Goal: Use online tool/utility: Utilize a website feature to perform a specific function

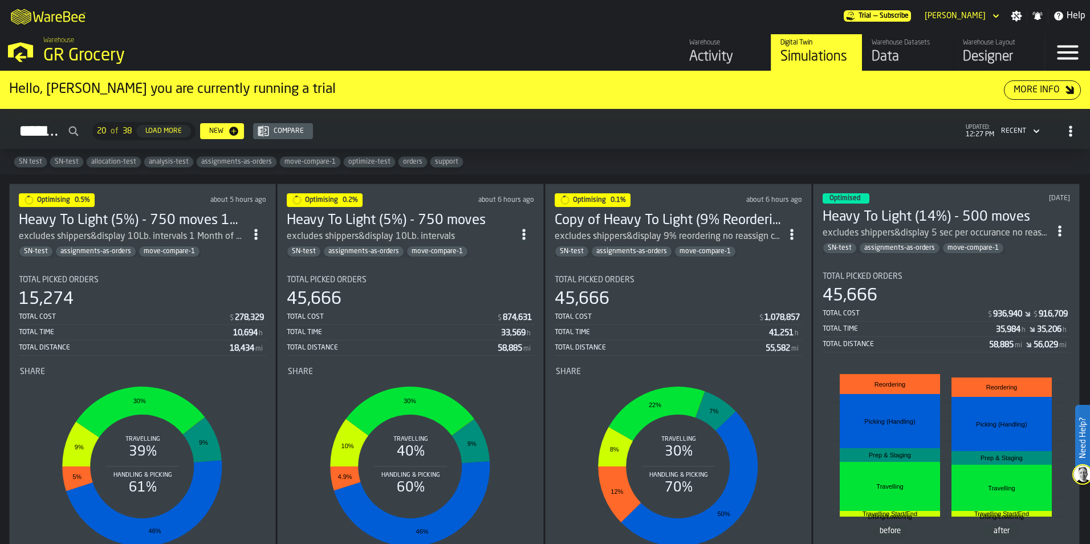
click at [389, 219] on h3 "Heavy To Light (5%) - 750 moves" at bounding box center [400, 220] width 227 height 18
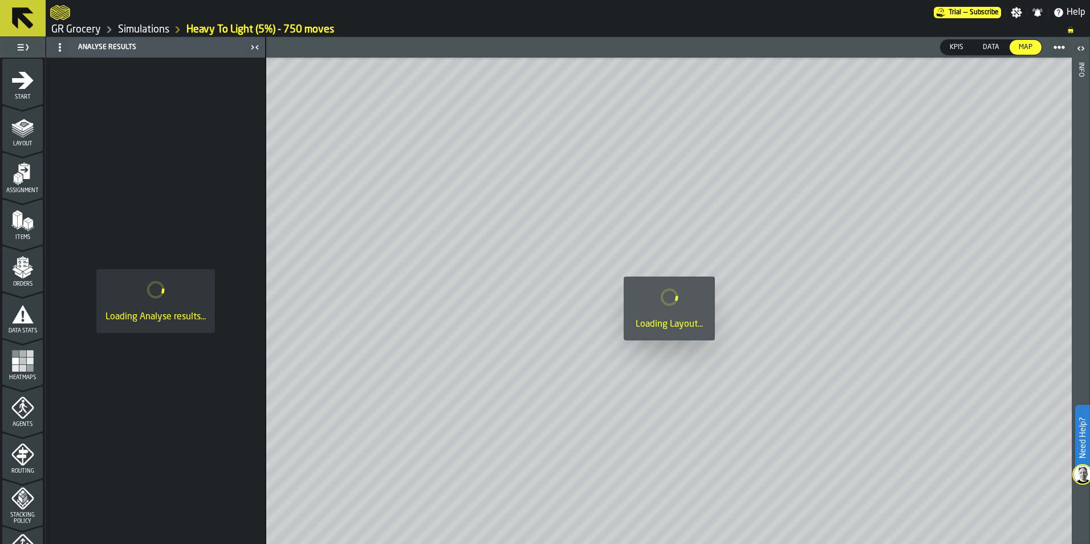
scroll to position [356, 0]
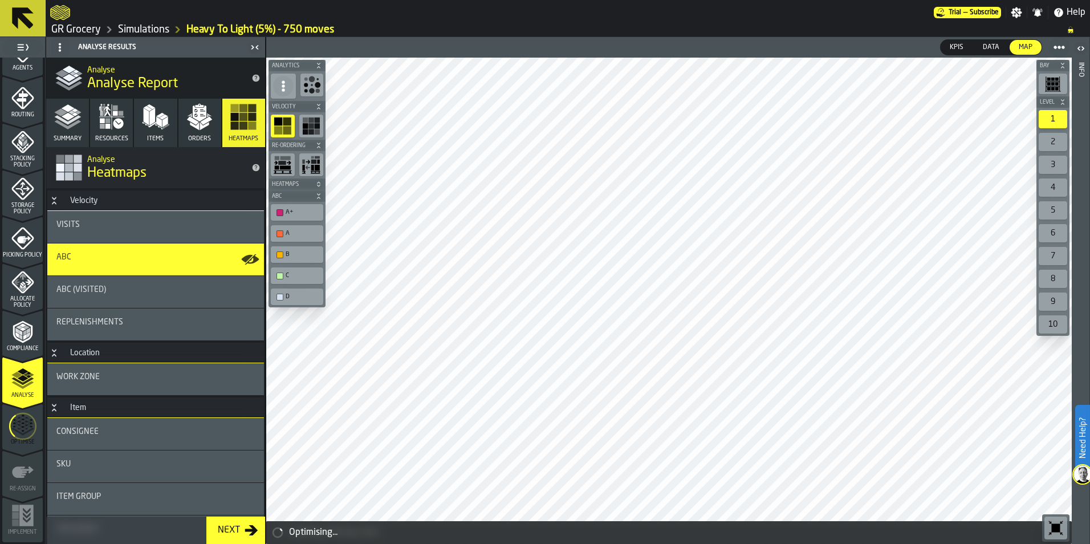
click at [28, 419] on icon "menu Optimise" at bounding box center [22, 425] width 27 height 45
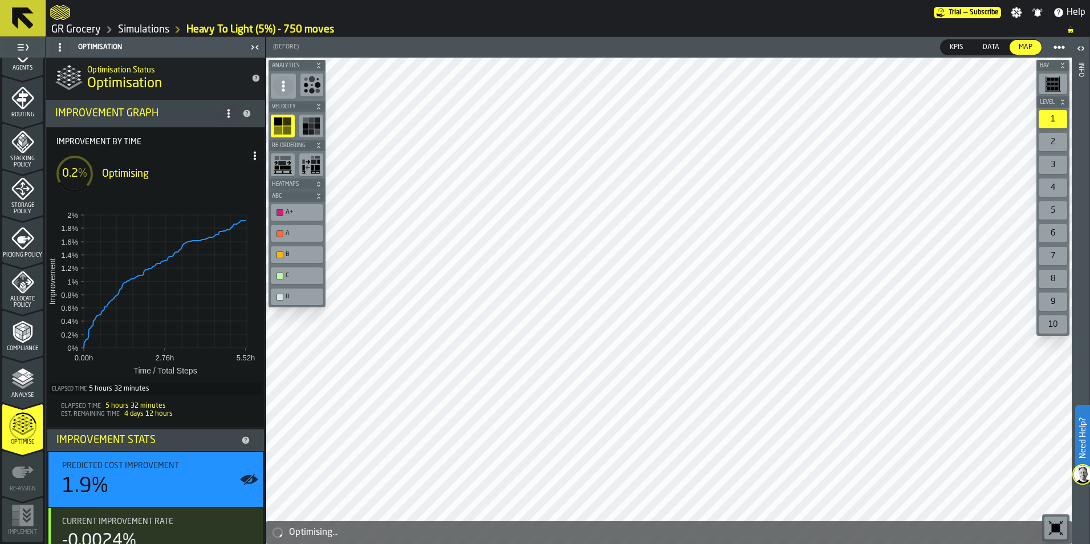
click at [134, 29] on link "Simulations" at bounding box center [143, 29] width 51 height 13
